Goal: Task Accomplishment & Management: Manage account settings

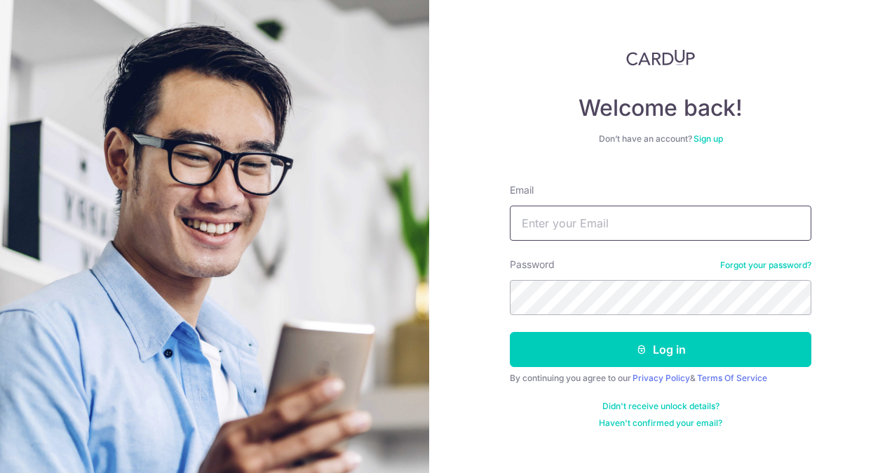
click at [559, 230] on input "Email" at bounding box center [661, 223] width 302 height 35
type input "[EMAIL_ADDRESS][DOMAIN_NAME]"
click at [510, 332] on button "Log in" at bounding box center [661, 349] width 302 height 35
